Goal: Transaction & Acquisition: Subscribe to service/newsletter

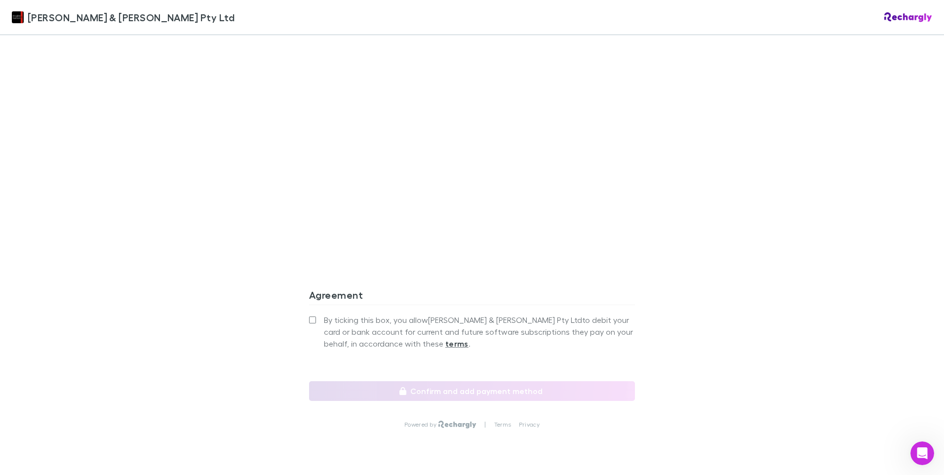
scroll to position [793, 0]
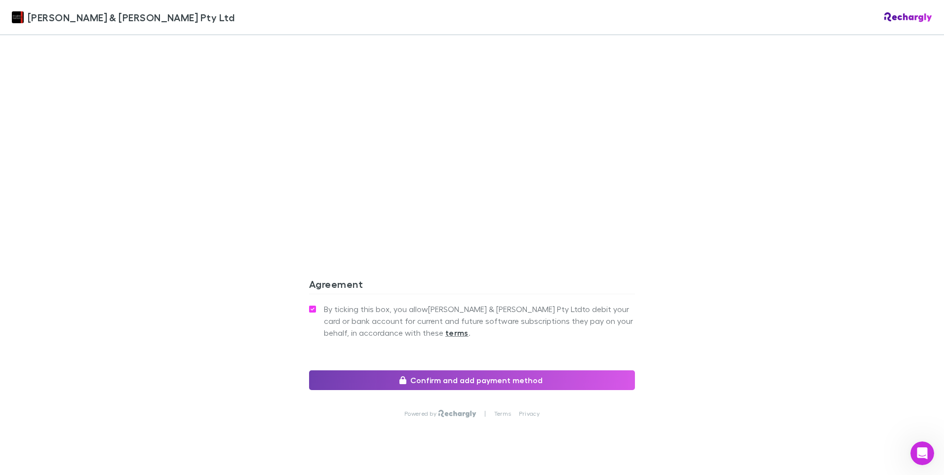
click at [403, 376] on icon "button" at bounding box center [402, 380] width 7 height 8
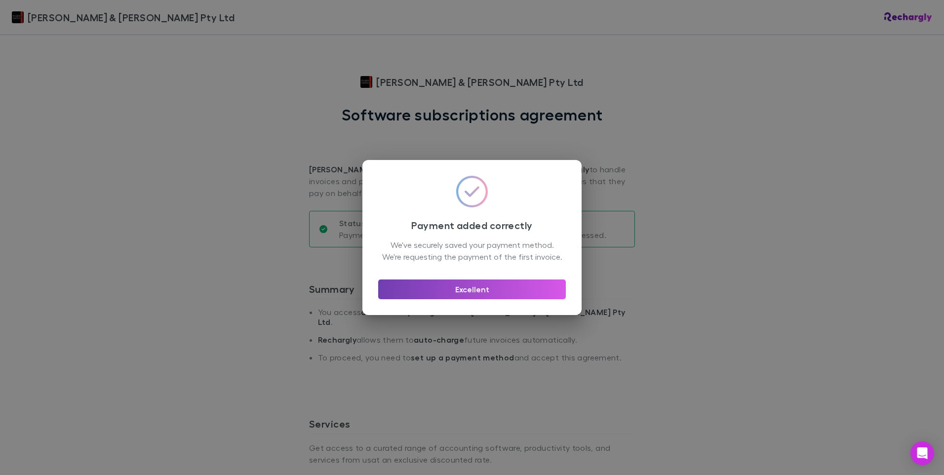
click at [498, 293] on button "Excellent" at bounding box center [472, 289] width 188 height 20
